Goal: Information Seeking & Learning: Learn about a topic

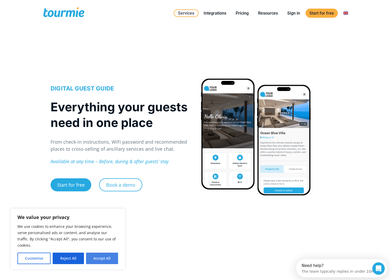
click at [101, 247] on button "Accept All" at bounding box center [102, 257] width 32 height 11
checkbox input "true"
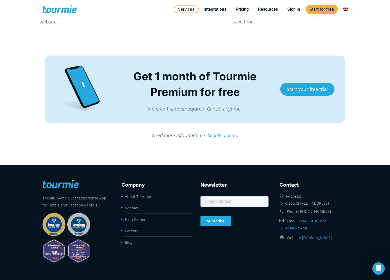
scroll to position [1448, 0]
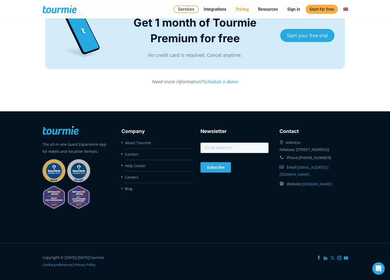
click at [248, 9] on link "Pricing" at bounding box center [242, 9] width 21 height 7
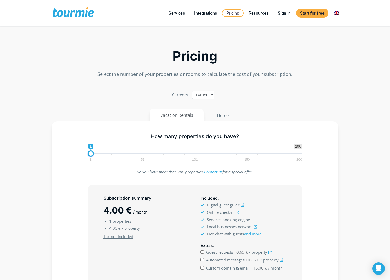
click at [102, 154] on span "1 51 101 150 200" at bounding box center [194, 157] width 209 height 7
drag, startPoint x: 91, startPoint y: 153, endPoint x: 101, endPoint y: 154, distance: 10.1
click at [101, 154] on span at bounding box center [100, 153] width 6 height 6
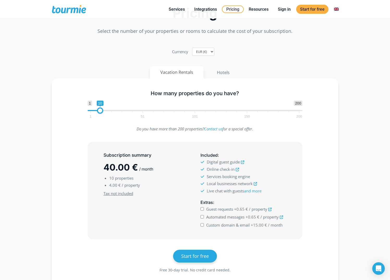
scroll to position [20, 0]
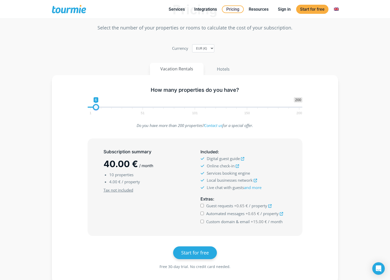
type input "5"
drag, startPoint x: 99, startPoint y: 107, endPoint x: 95, endPoint y: 105, distance: 5.2
click at [95, 105] on span at bounding box center [95, 107] width 6 height 6
